Goal: Task Accomplishment & Management: Use online tool/utility

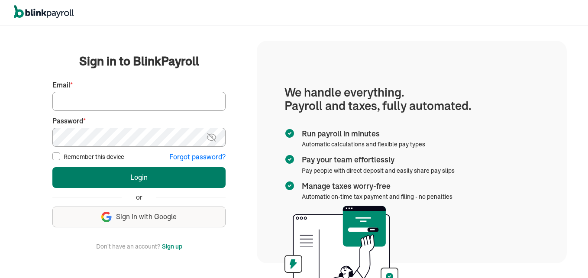
type input "238propertyland@gmail.com"
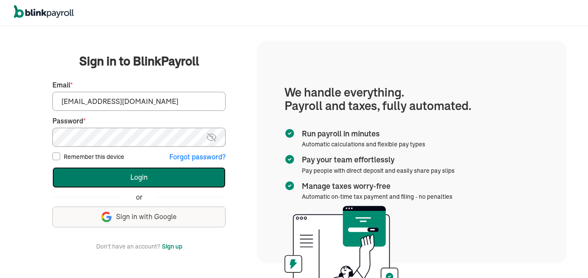
click at [163, 179] on button "Login" at bounding box center [138, 177] width 173 height 21
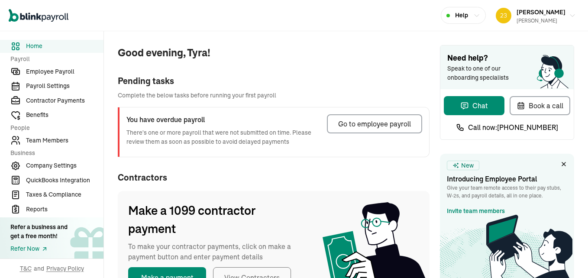
click at [369, 126] on div "Go to employee payroll" at bounding box center [374, 124] width 73 height 10
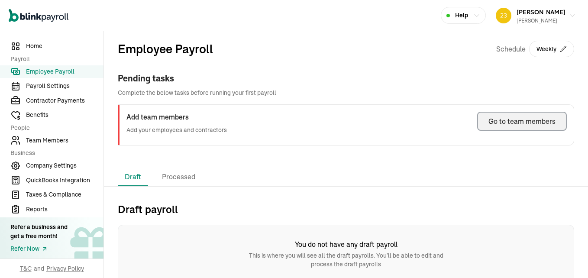
click at [515, 119] on div "Go to team members" at bounding box center [522, 121] width 67 height 10
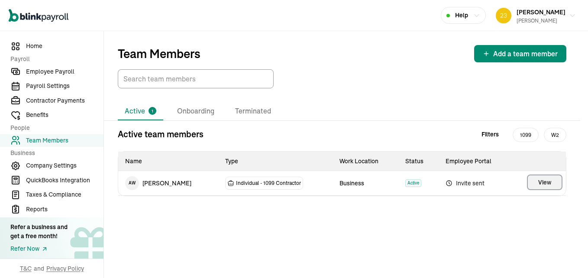
click at [541, 182] on span "View" at bounding box center [544, 182] width 13 height 9
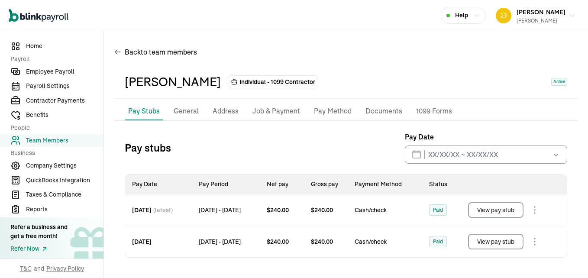
scroll to position [13, 0]
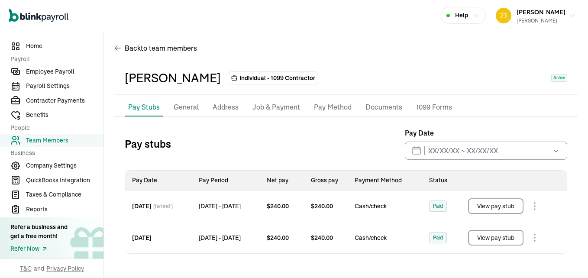
click at [496, 206] on button "View pay stub" at bounding box center [495, 206] width 55 height 16
click at [69, 70] on span "Employee Payroll" at bounding box center [65, 71] width 78 height 9
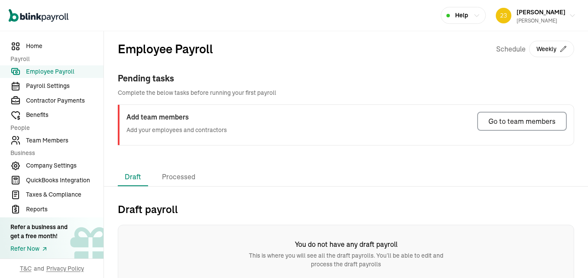
scroll to position [5, 0]
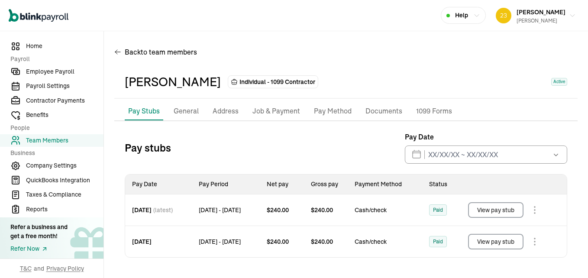
click at [537, 250] on body "Open main menu Help [PERSON_NAME] [PERSON_NAME] Home Payroll Employee Payroll P…" at bounding box center [294, 139] width 588 height 278
click at [540, 219] on body "Open main menu Help [PERSON_NAME] [PERSON_NAME] Home Payroll Employee Payroll P…" at bounding box center [294, 139] width 588 height 278
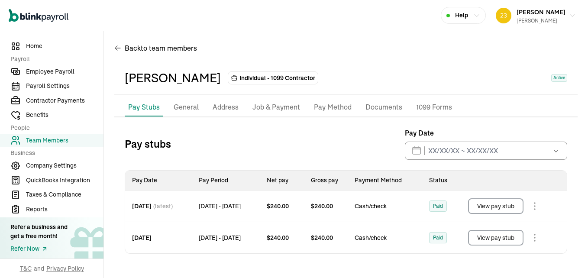
scroll to position [13, 0]
click at [533, 200] on div "View pay stub" at bounding box center [514, 206] width 92 height 16
click at [540, 204] on body "Open main menu Help [PERSON_NAME] [PERSON_NAME] Home Payroll Employee Payroll P…" at bounding box center [294, 139] width 588 height 278
click at [78, 100] on span "Contractor Payments" at bounding box center [65, 100] width 78 height 9
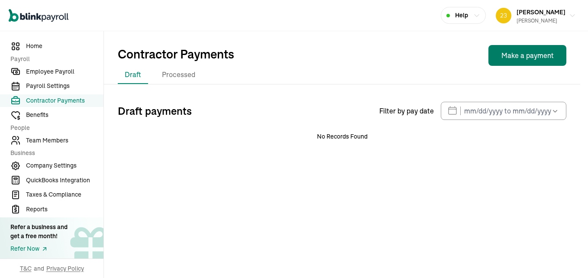
click at [535, 57] on button "Make a payment" at bounding box center [528, 55] width 78 height 21
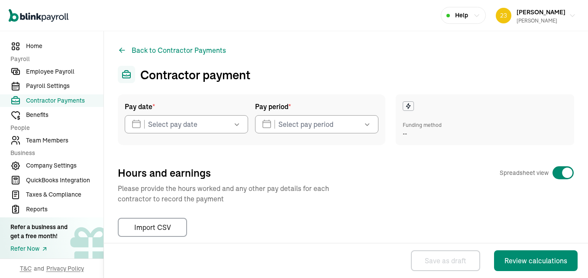
click at [237, 125] on icon "button" at bounding box center [237, 124] width 9 height 9
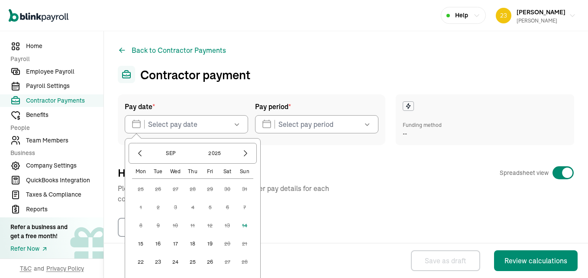
click at [143, 243] on button "15" at bounding box center [140, 243] width 17 height 17
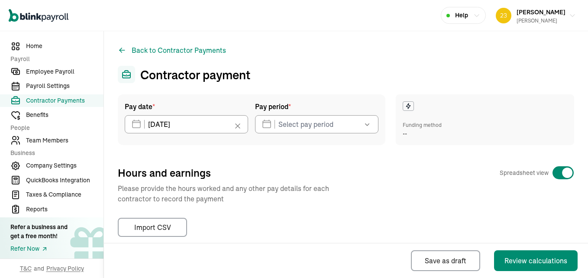
click at [364, 126] on icon "button" at bounding box center [367, 124] width 9 height 9
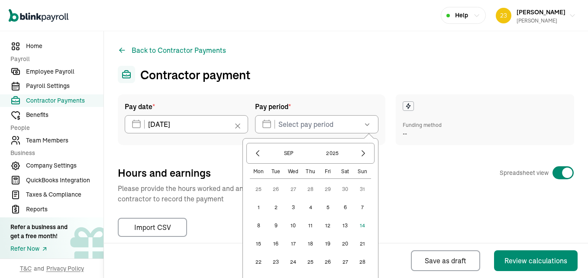
click at [269, 224] on button "9" at bounding box center [275, 225] width 17 height 17
click at [344, 222] on button "13" at bounding box center [345, 225] width 17 height 17
type input "[DATE] ~ [DATE]"
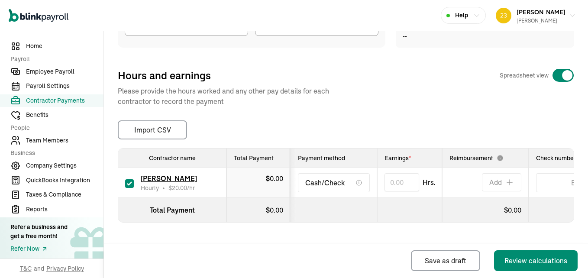
scroll to position [80, 0]
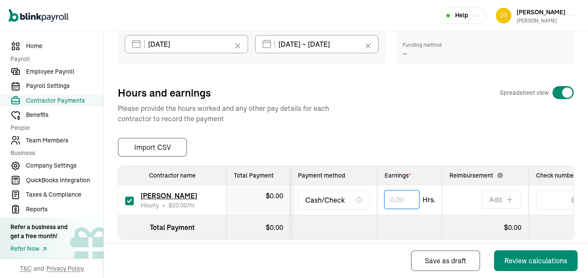
click at [397, 200] on input "text" at bounding box center [402, 200] width 35 height 18
type input "2"
type input "22.00"
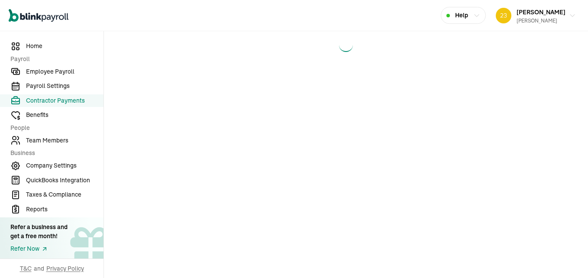
drag, startPoint x: 585, startPoint y: 93, endPoint x: 576, endPoint y: 137, distance: 45.1
click at [576, 160] on div "Open main menu Help [PERSON_NAME] [PERSON_NAME] Home Payroll Employee Payroll P…" at bounding box center [294, 139] width 588 height 278
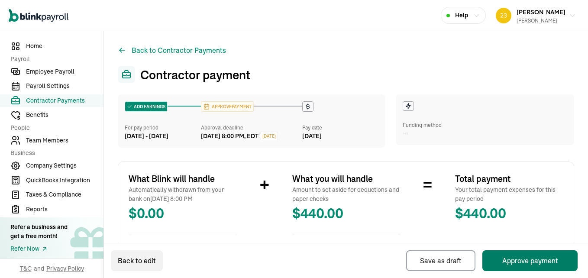
click at [520, 264] on button "Approve payment" at bounding box center [530, 260] width 95 height 21
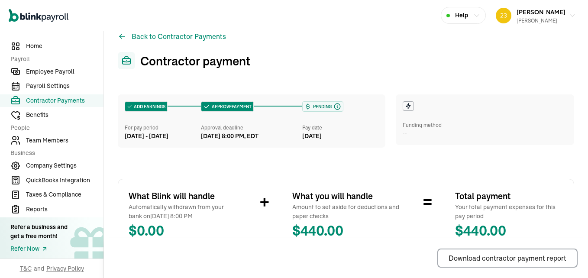
scroll to position [9, 0]
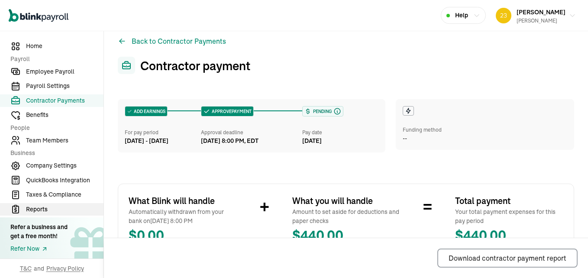
click at [40, 209] on span "Reports" at bounding box center [65, 209] width 78 height 9
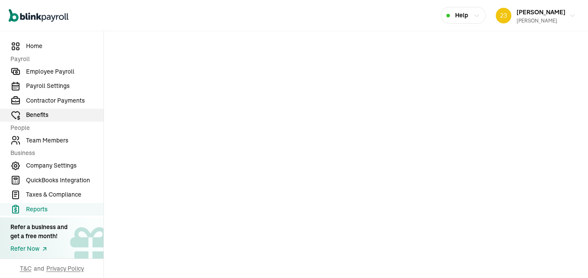
click at [45, 115] on span "Benefits" at bounding box center [65, 114] width 78 height 9
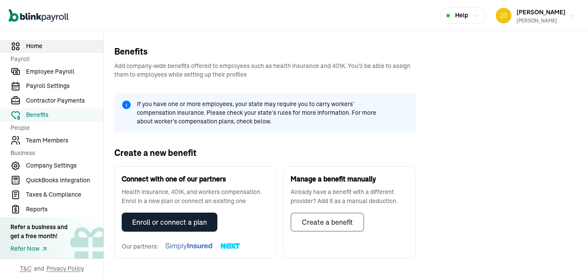
click at [35, 43] on span "Home" at bounding box center [65, 46] width 78 height 9
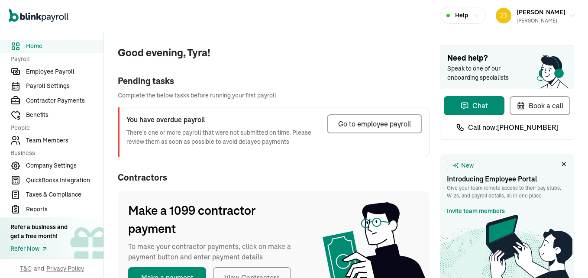
click at [347, 200] on div "Make a 1099 contractor payment To make your contractor payments, click on make …" at bounding box center [274, 244] width 312 height 107
